Goal: Information Seeking & Learning: Learn about a topic

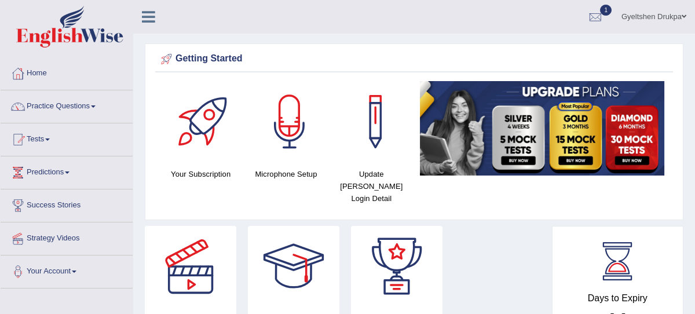
click at [96, 105] on span at bounding box center [93, 106] width 5 height 2
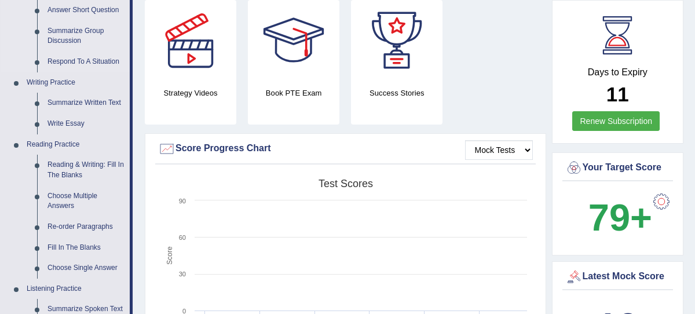
scroll to position [227, 0]
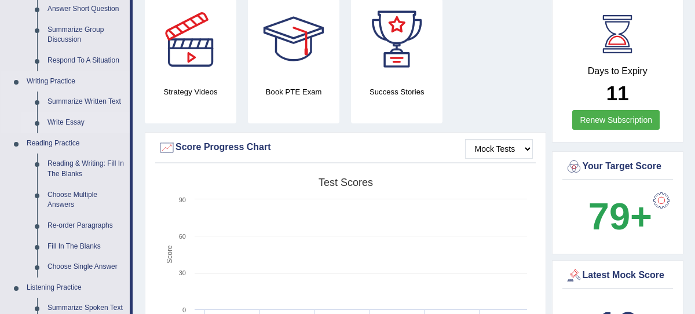
click at [74, 120] on link "Write Essay" at bounding box center [85, 122] width 87 height 21
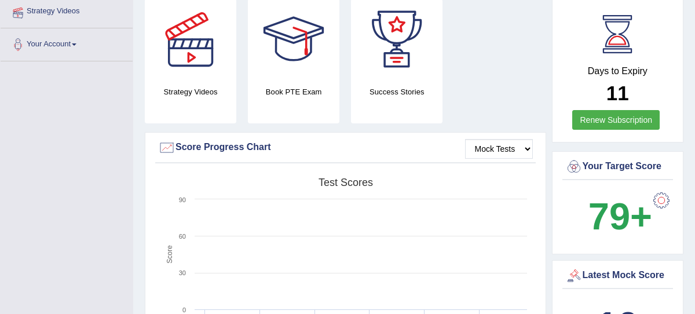
scroll to position [240, 0]
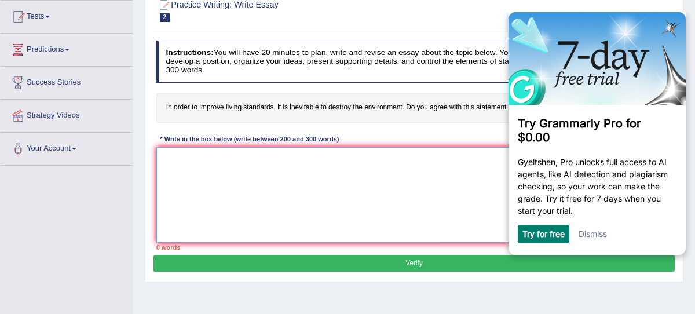
scroll to position [122, 0]
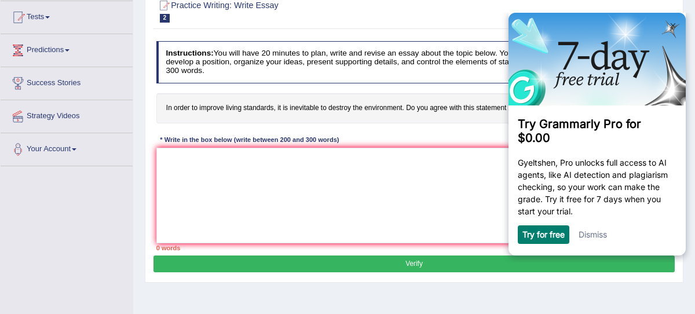
click at [590, 236] on link "Dismiss" at bounding box center [592, 234] width 28 height 10
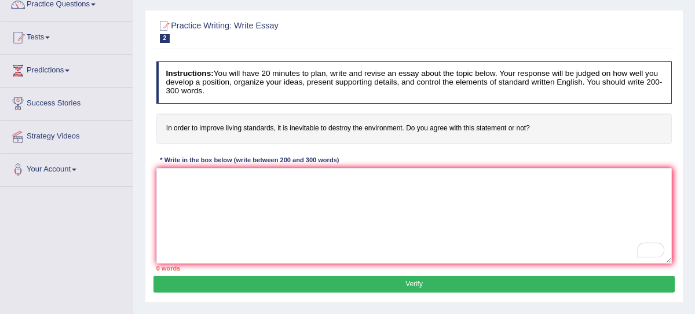
scroll to position [101, 0]
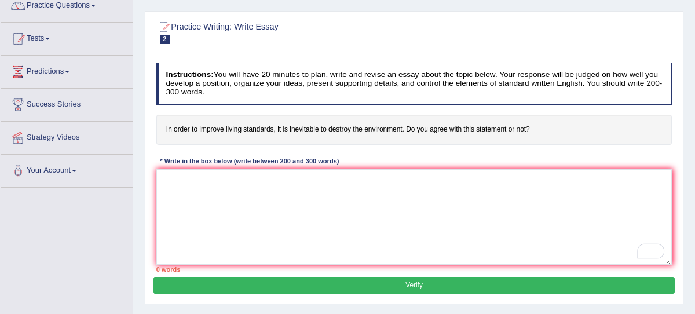
click at [163, 38] on span "2" at bounding box center [165, 39] width 10 height 9
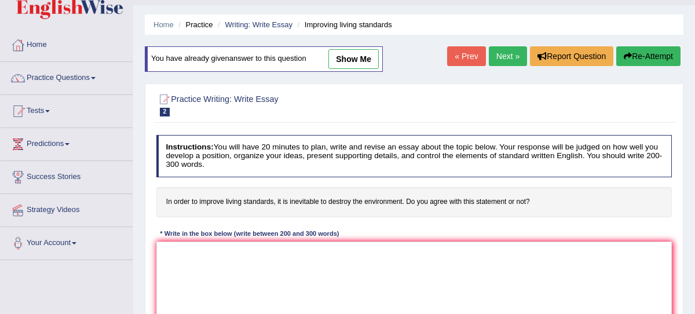
scroll to position [34, 0]
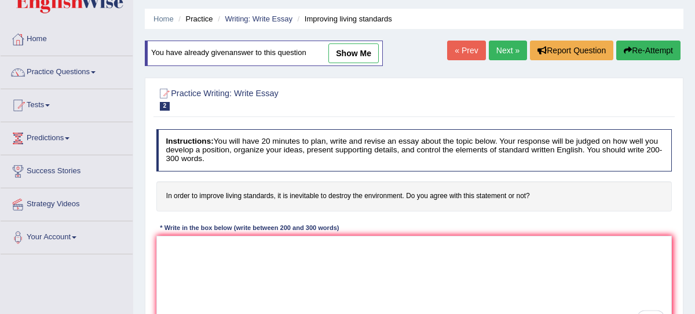
click at [353, 50] on link "show me" at bounding box center [353, 53] width 50 height 20
type textarea "The increasing influence of destroying environment has igniated numerious dissc…"
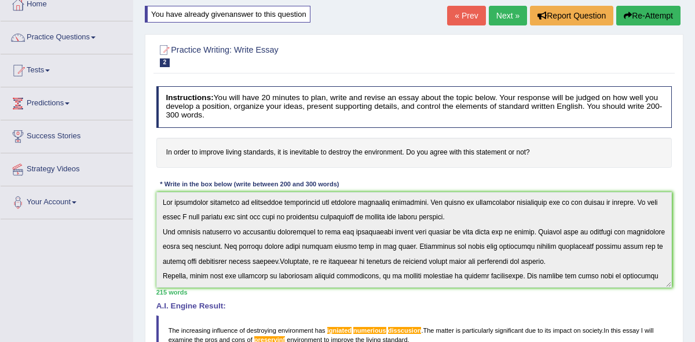
scroll to position [0, 0]
